Goal: Information Seeking & Learning: Learn about a topic

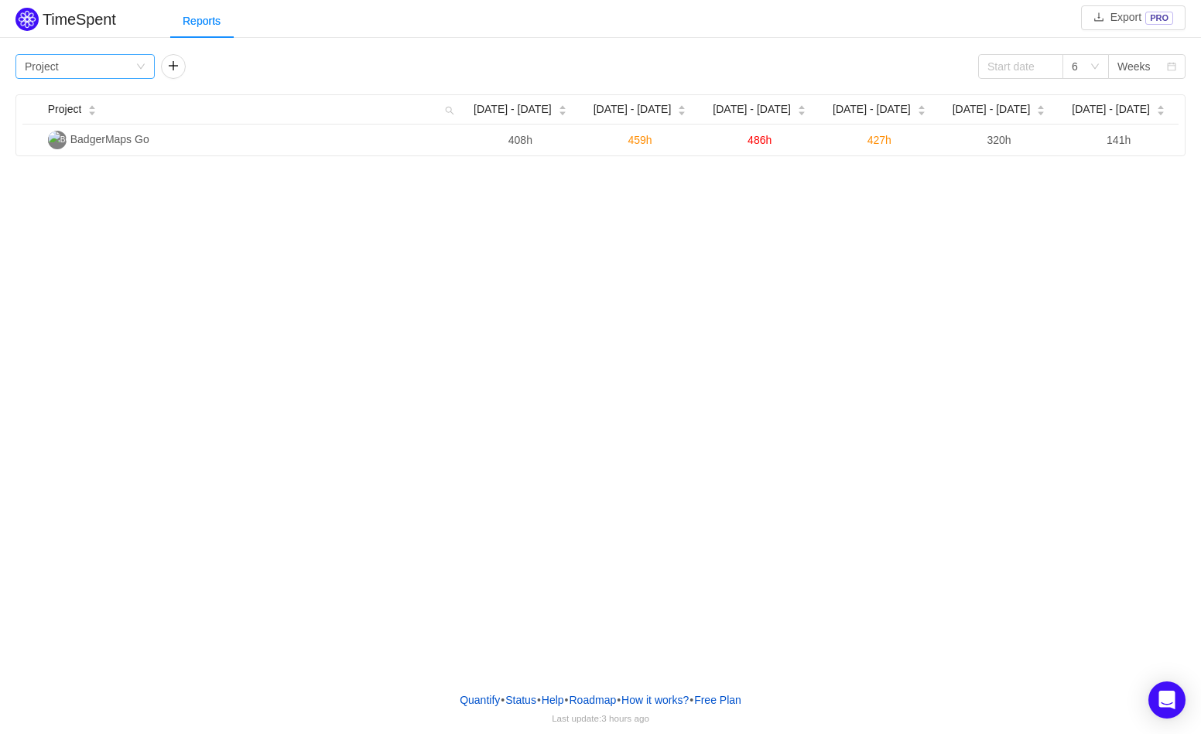
click at [132, 67] on div "Group by Project" at bounding box center [80, 66] width 111 height 23
click at [77, 121] on li "Team" at bounding box center [84, 122] width 139 height 25
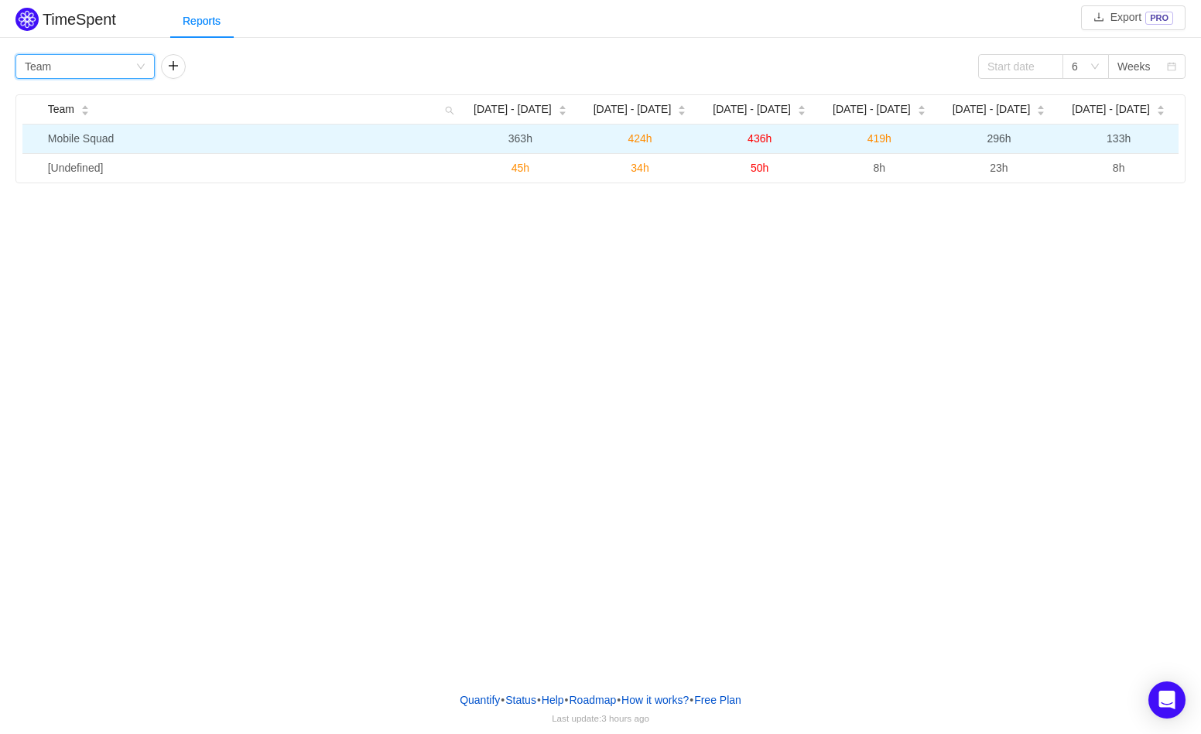
click at [94, 136] on td "Mobile Squad" at bounding box center [251, 139] width 419 height 29
click at [82, 138] on td "Mobile Squad" at bounding box center [251, 139] width 419 height 29
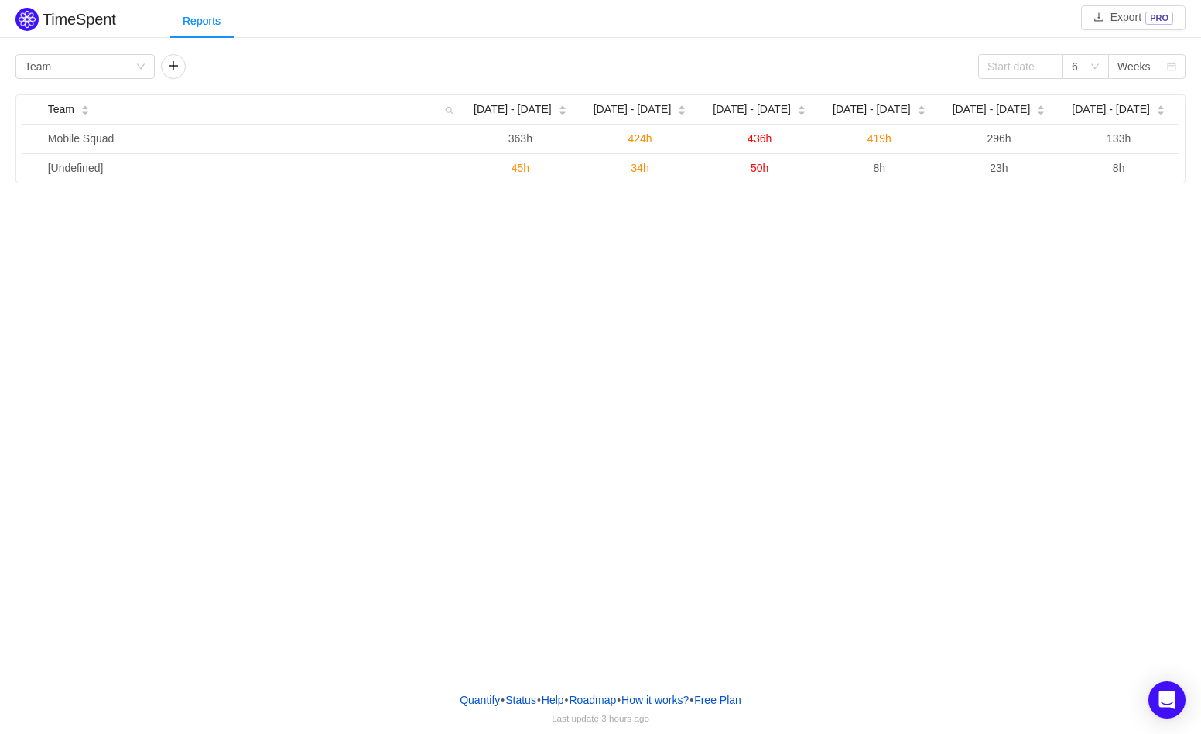
click at [239, 216] on div "TimeSpent Export PRO Reports Group by Team 6 Weeks Team Aug [DATE] - [DATE] - 3…" at bounding box center [600, 339] width 1201 height 679
click at [175, 70] on button "button" at bounding box center [173, 66] width 25 height 25
click at [286, 67] on icon "icon: down" at bounding box center [286, 66] width 9 height 9
click at [222, 100] on li "Issue" at bounding box center [230, 97] width 139 height 25
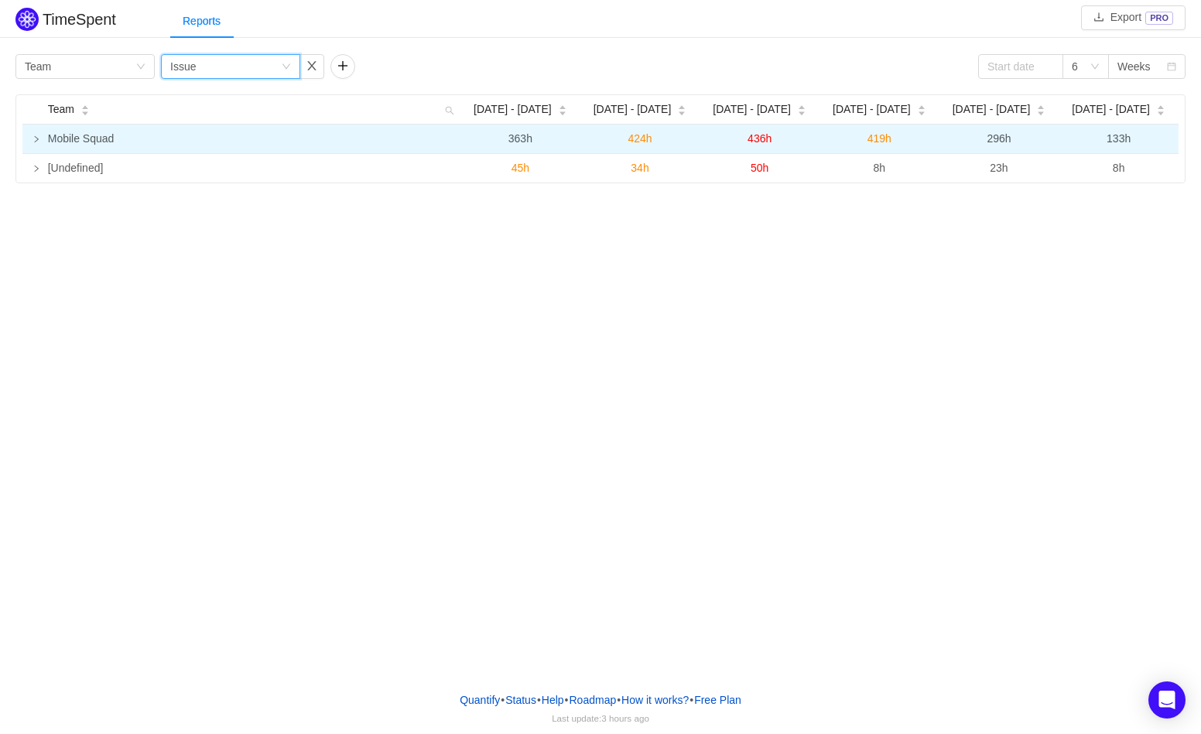
click at [31, 139] on td at bounding box center [31, 139] width 19 height 29
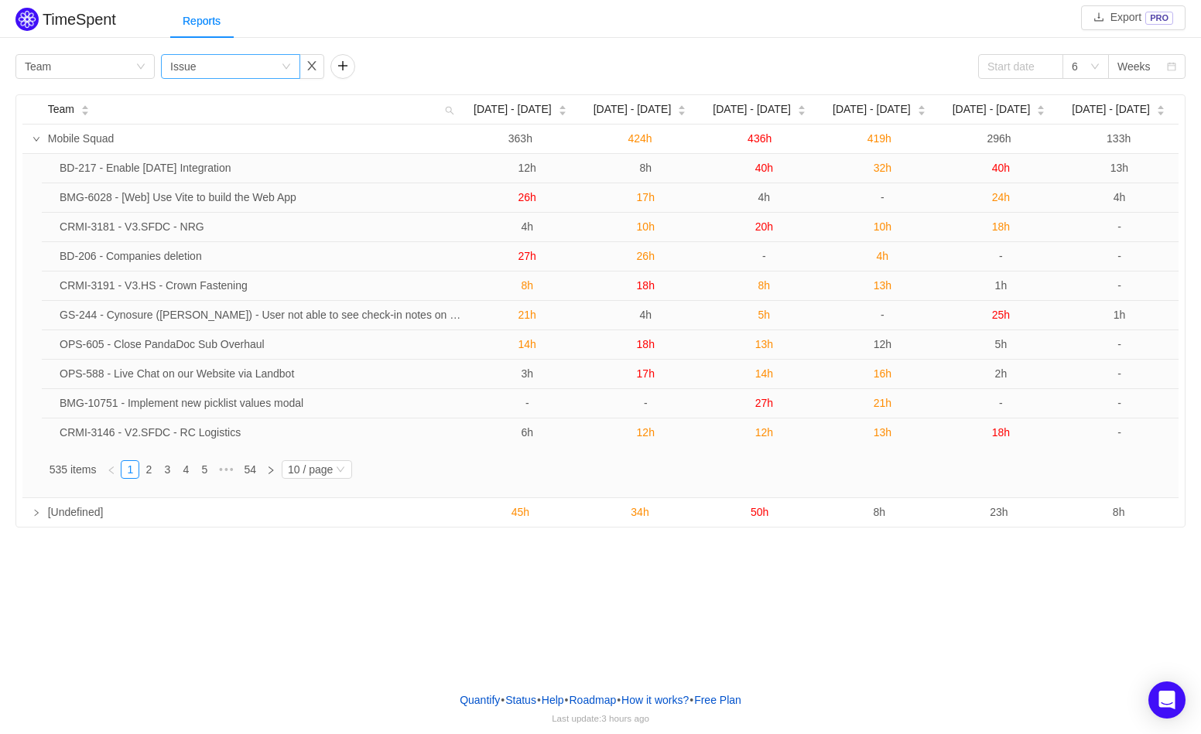
click at [286, 67] on icon "icon: down" at bounding box center [286, 66] width 8 height 5
click at [239, 173] on li "Epic" at bounding box center [230, 171] width 139 height 25
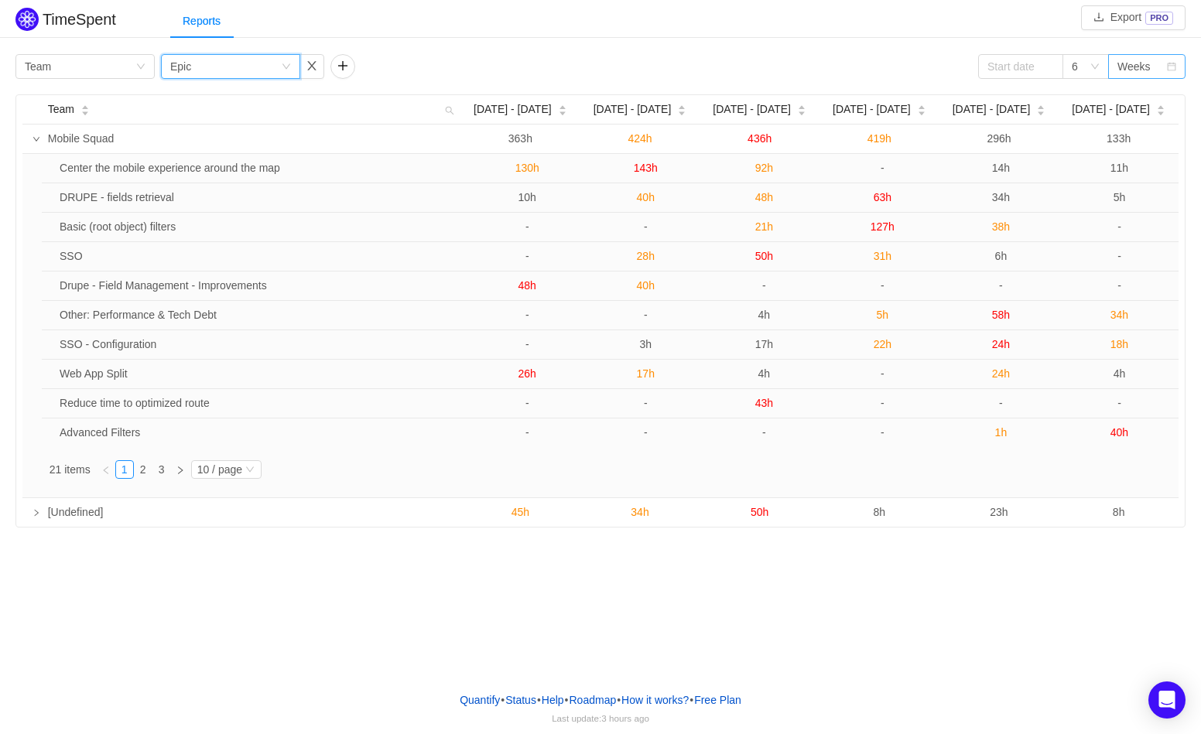
click at [1141, 68] on div "Weeks" at bounding box center [1133, 66] width 33 height 23
click at [1131, 125] on li "Months" at bounding box center [1146, 122] width 77 height 25
